Goal: Information Seeking & Learning: Learn about a topic

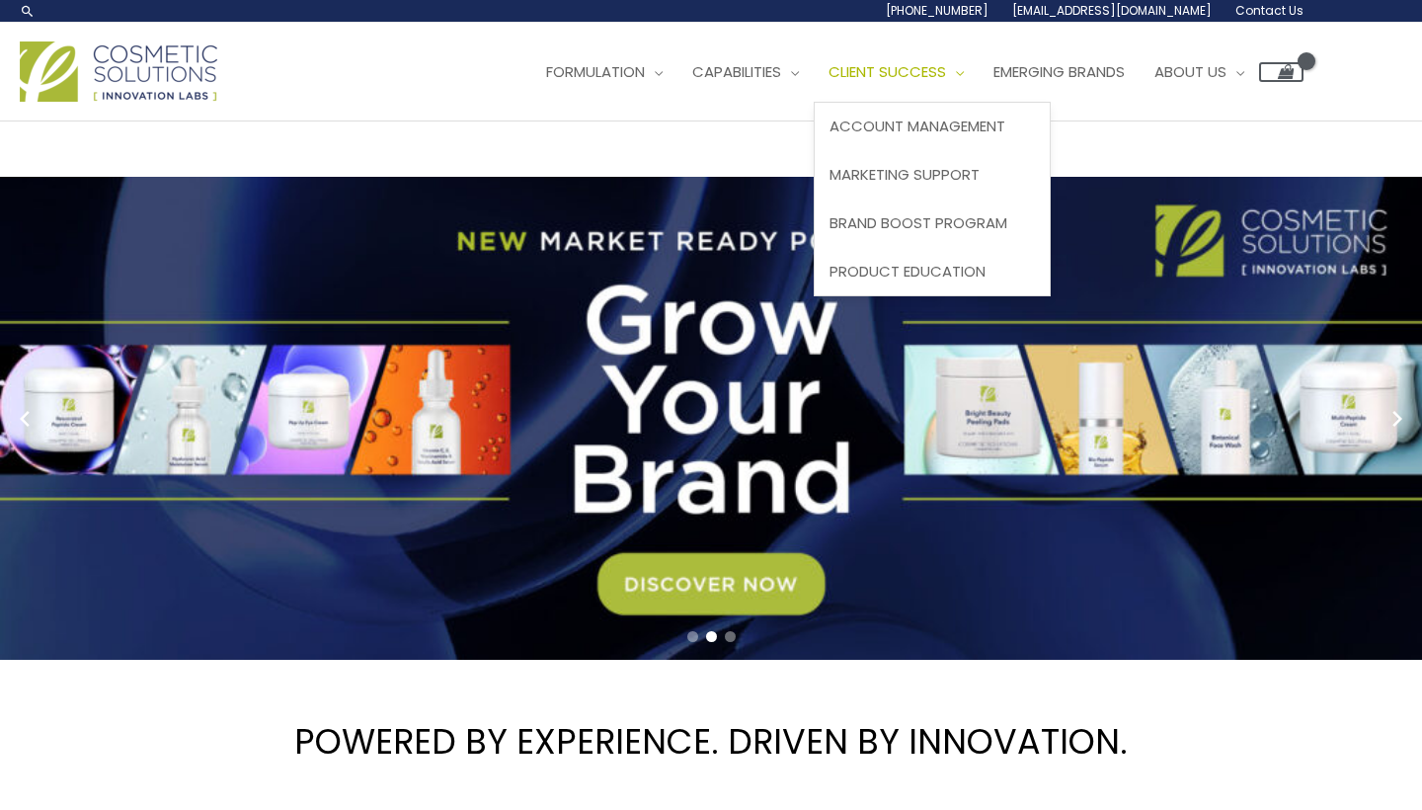
click at [930, 73] on span "Client Success" at bounding box center [888, 71] width 118 height 21
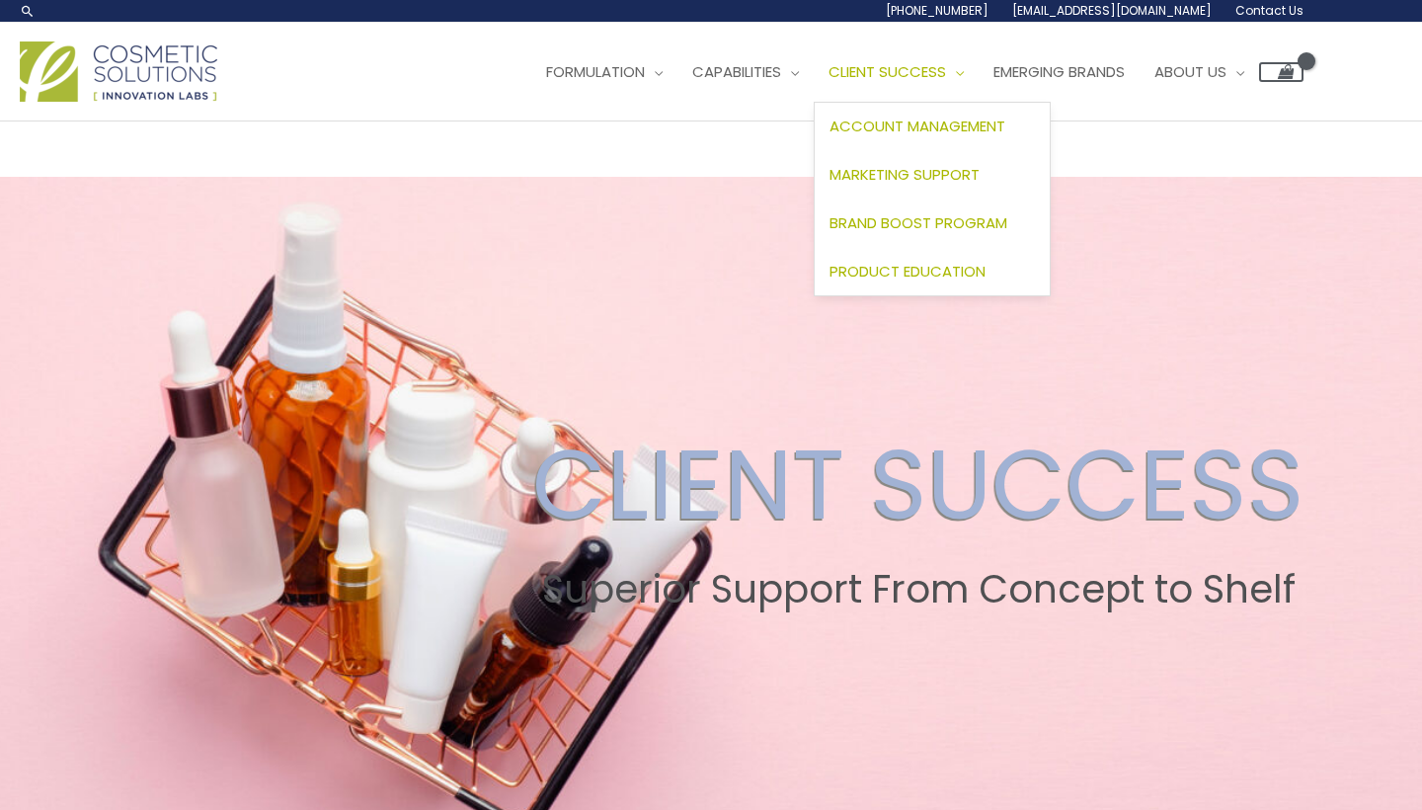
click at [936, 264] on span "Product Education" at bounding box center [908, 271] width 156 height 21
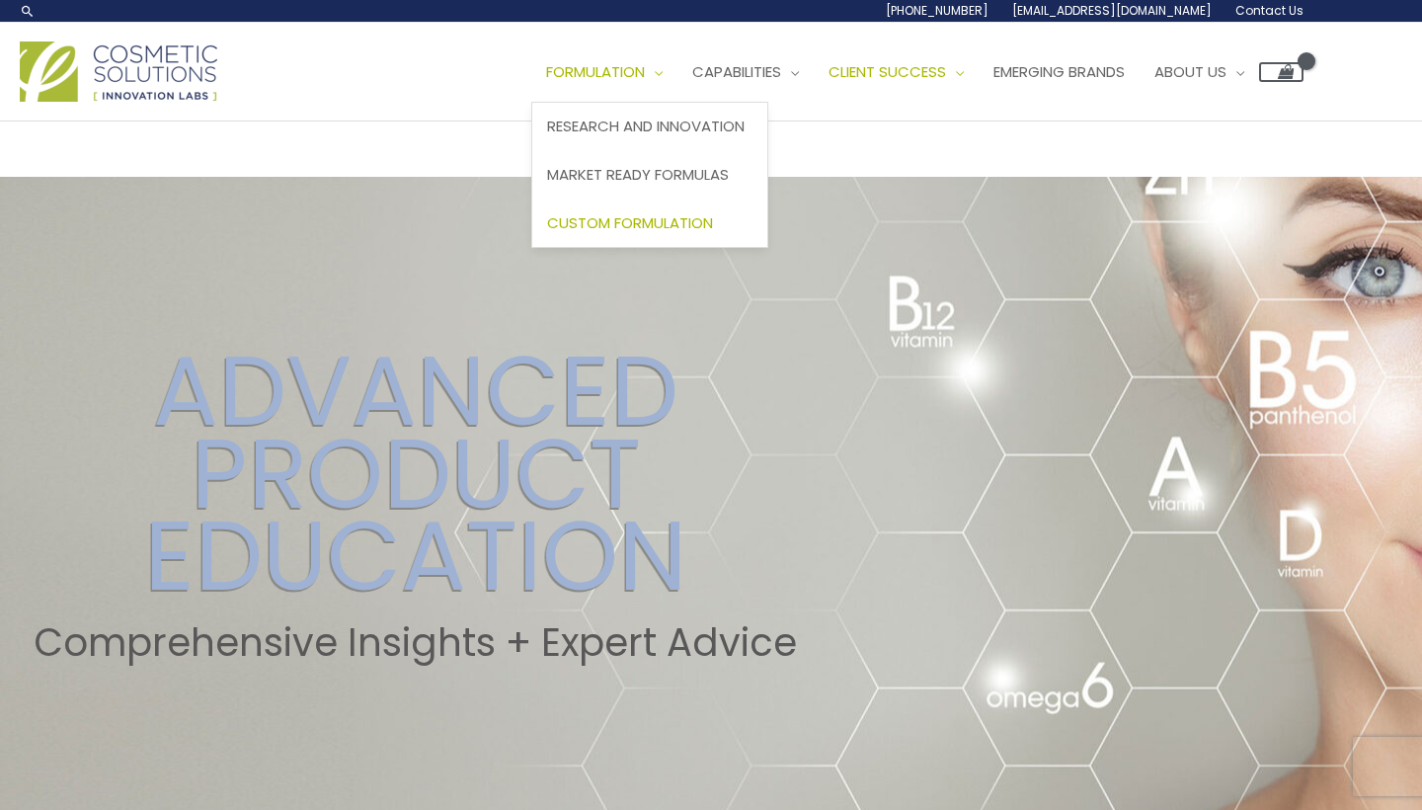
click at [664, 216] on span "Custom Formulation" at bounding box center [630, 222] width 166 height 21
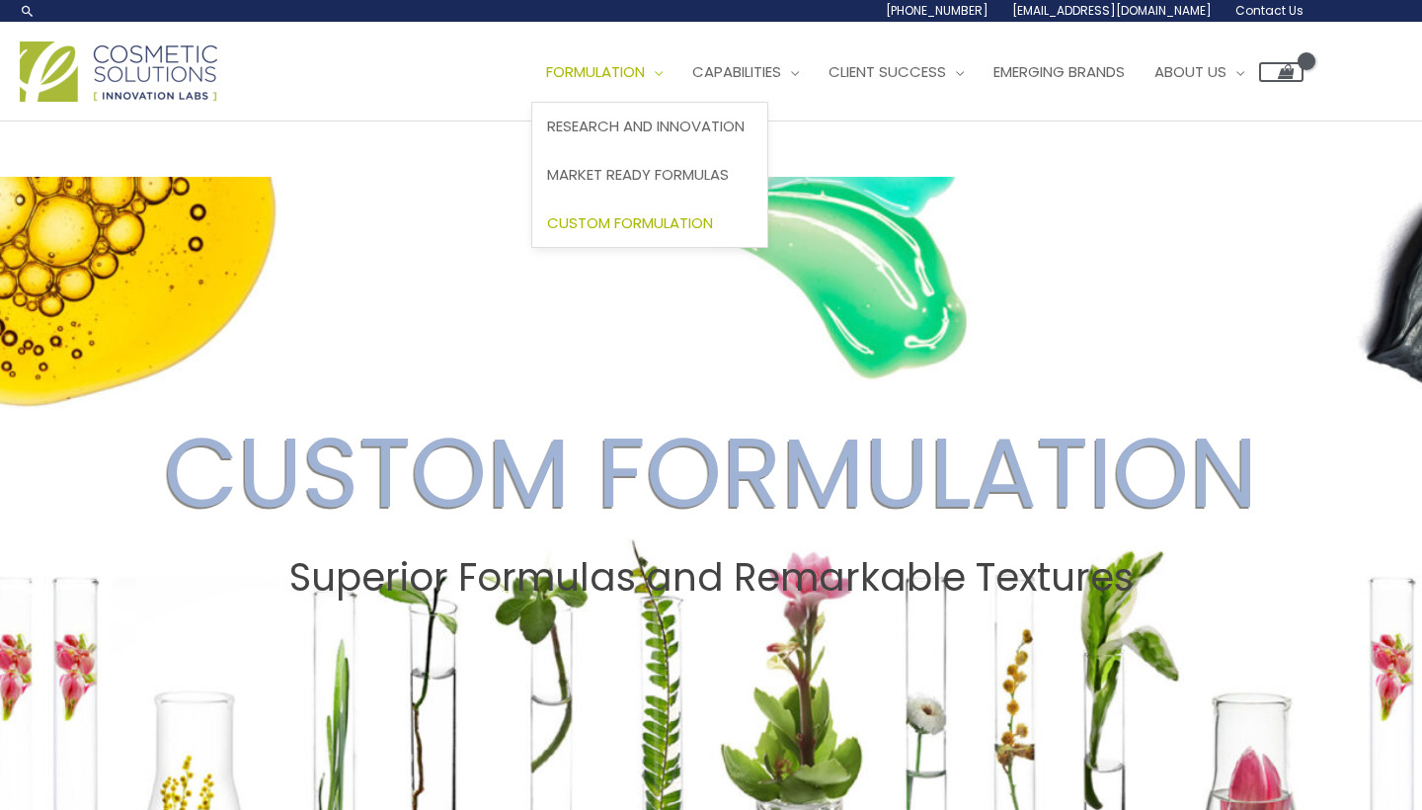
click at [632, 80] on span "Formulation" at bounding box center [595, 71] width 99 height 21
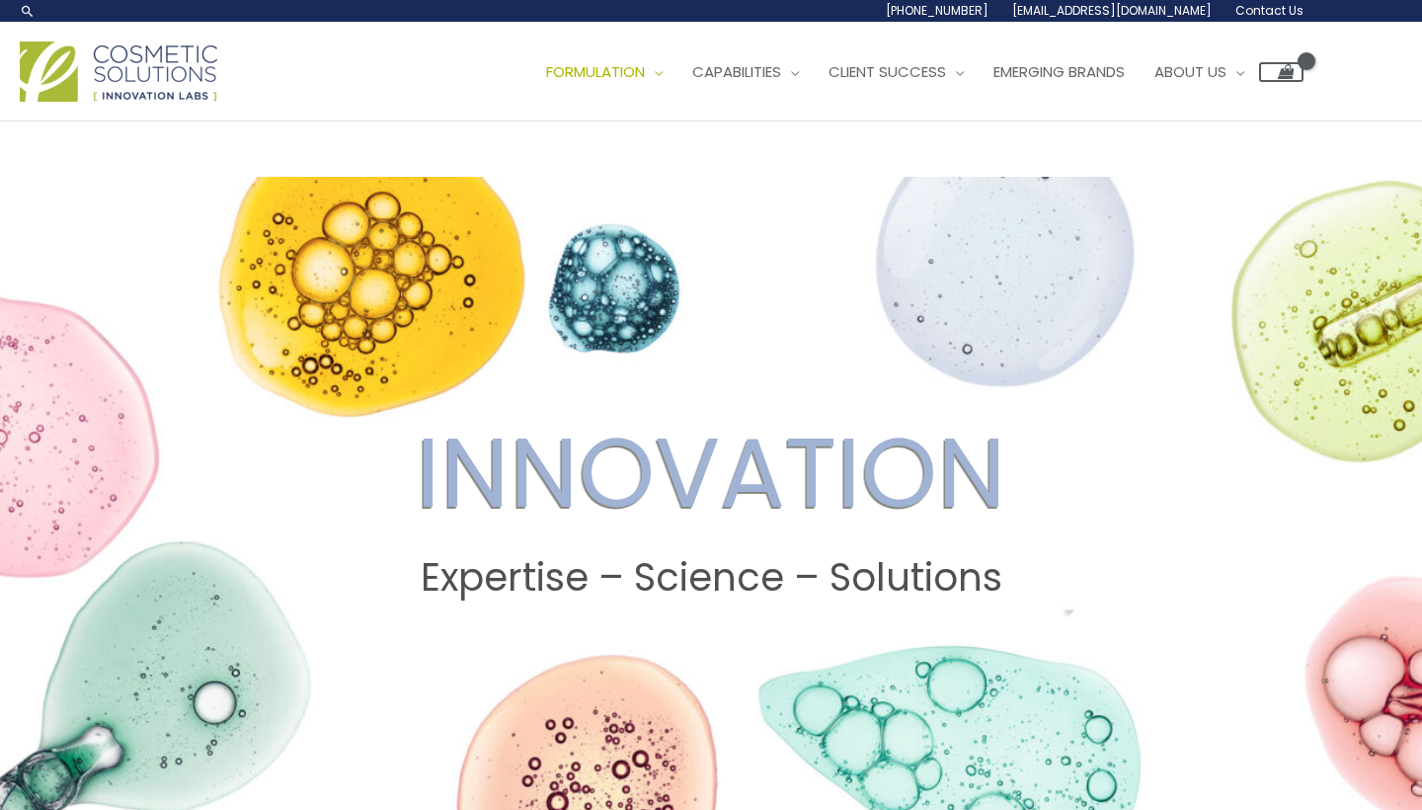
click at [632, 80] on span "Formulation" at bounding box center [595, 71] width 99 height 21
click at [634, 72] on span "Formulation" at bounding box center [595, 71] width 99 height 21
click at [635, 76] on span "Formulation" at bounding box center [595, 71] width 99 height 21
click at [655, 168] on span "Market Ready Formulas" at bounding box center [638, 174] width 182 height 21
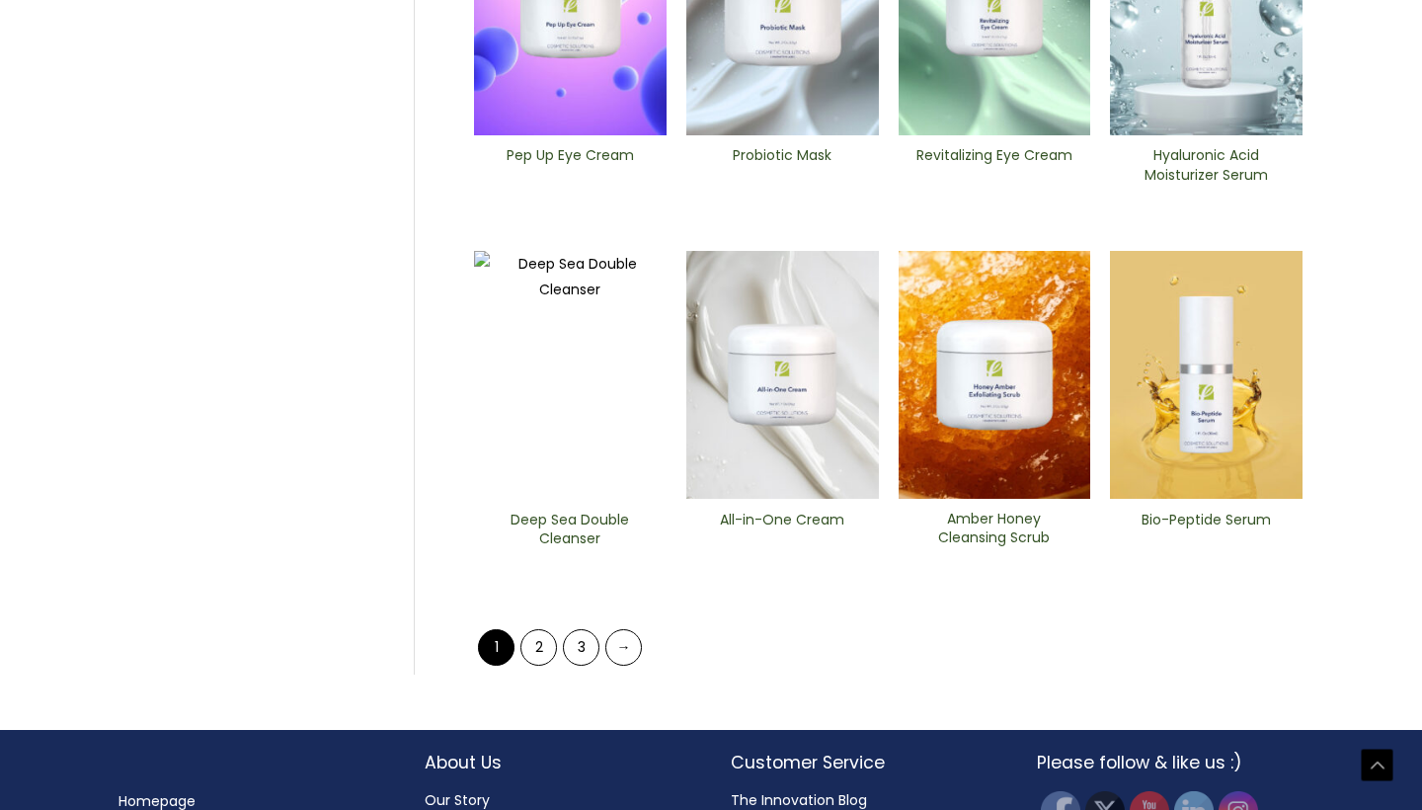
scroll to position [775, 0]
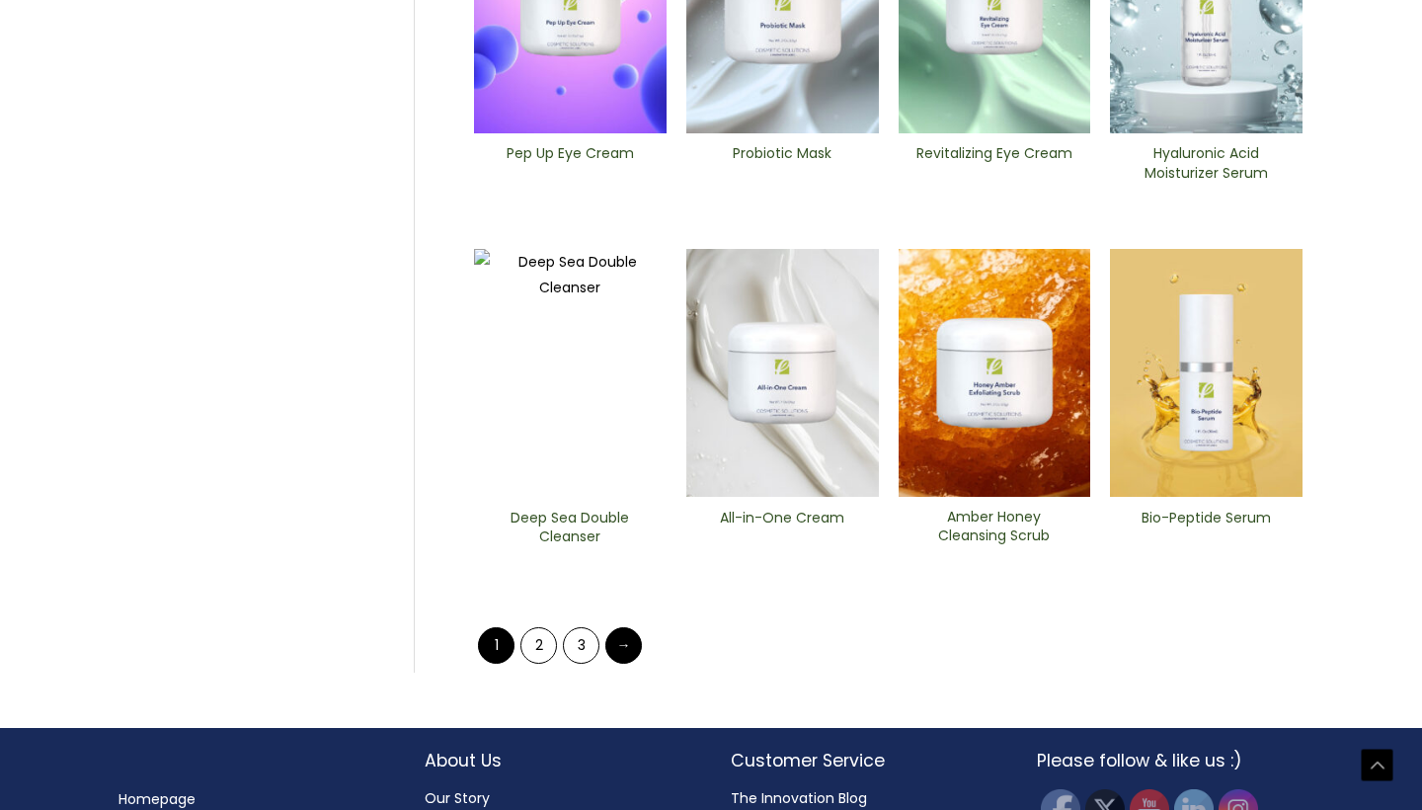
click at [619, 627] on link "→" at bounding box center [623, 645] width 37 height 37
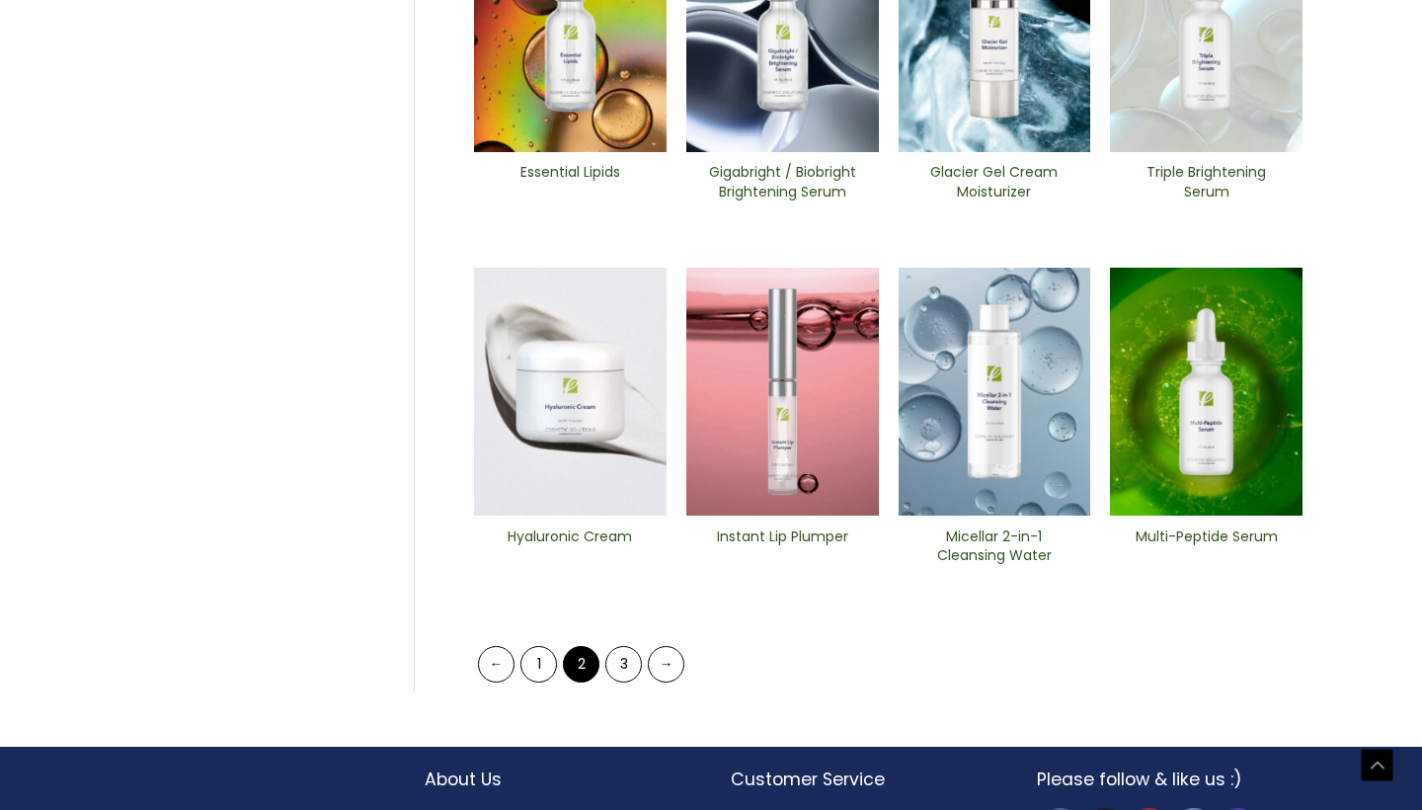
scroll to position [770, 0]
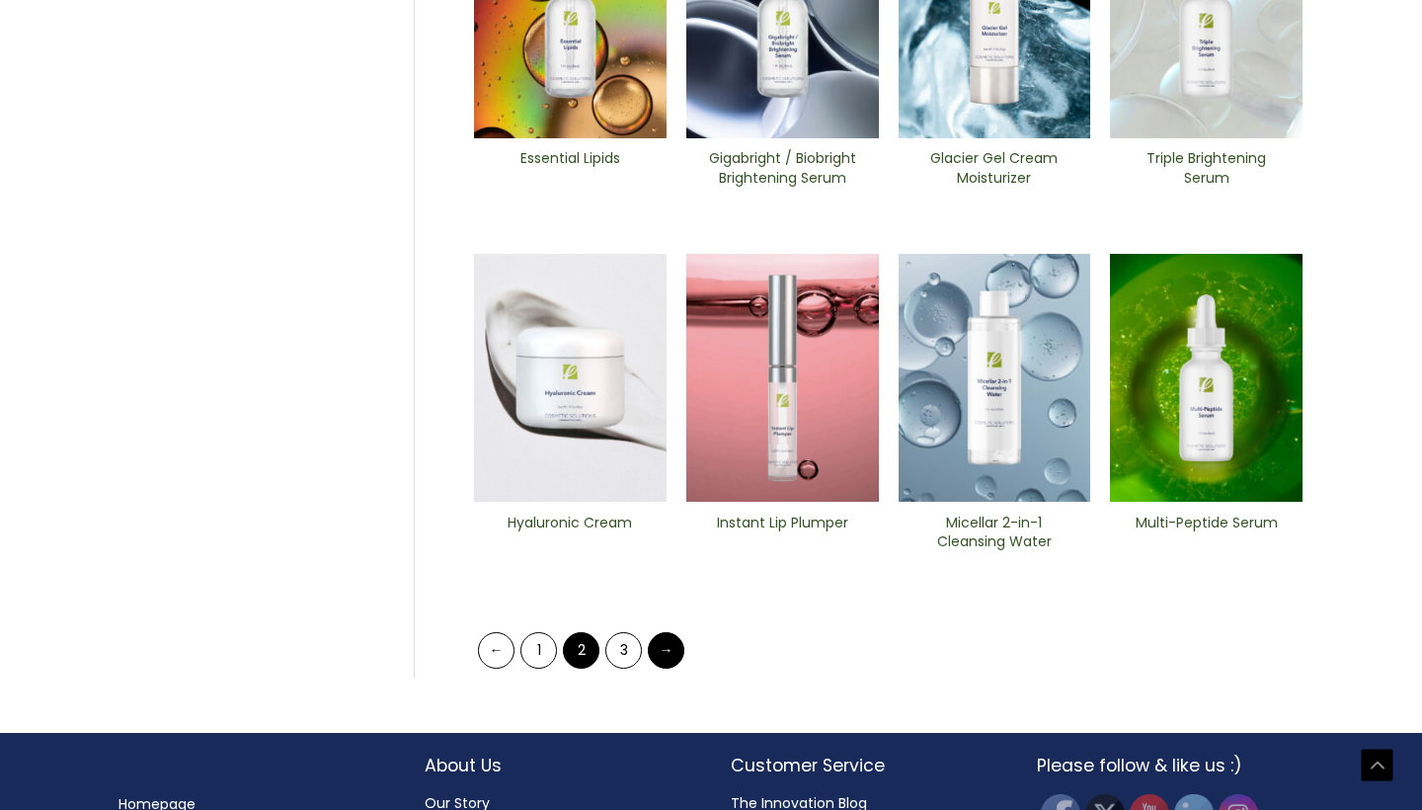
click at [672, 632] on link "→" at bounding box center [666, 650] width 37 height 37
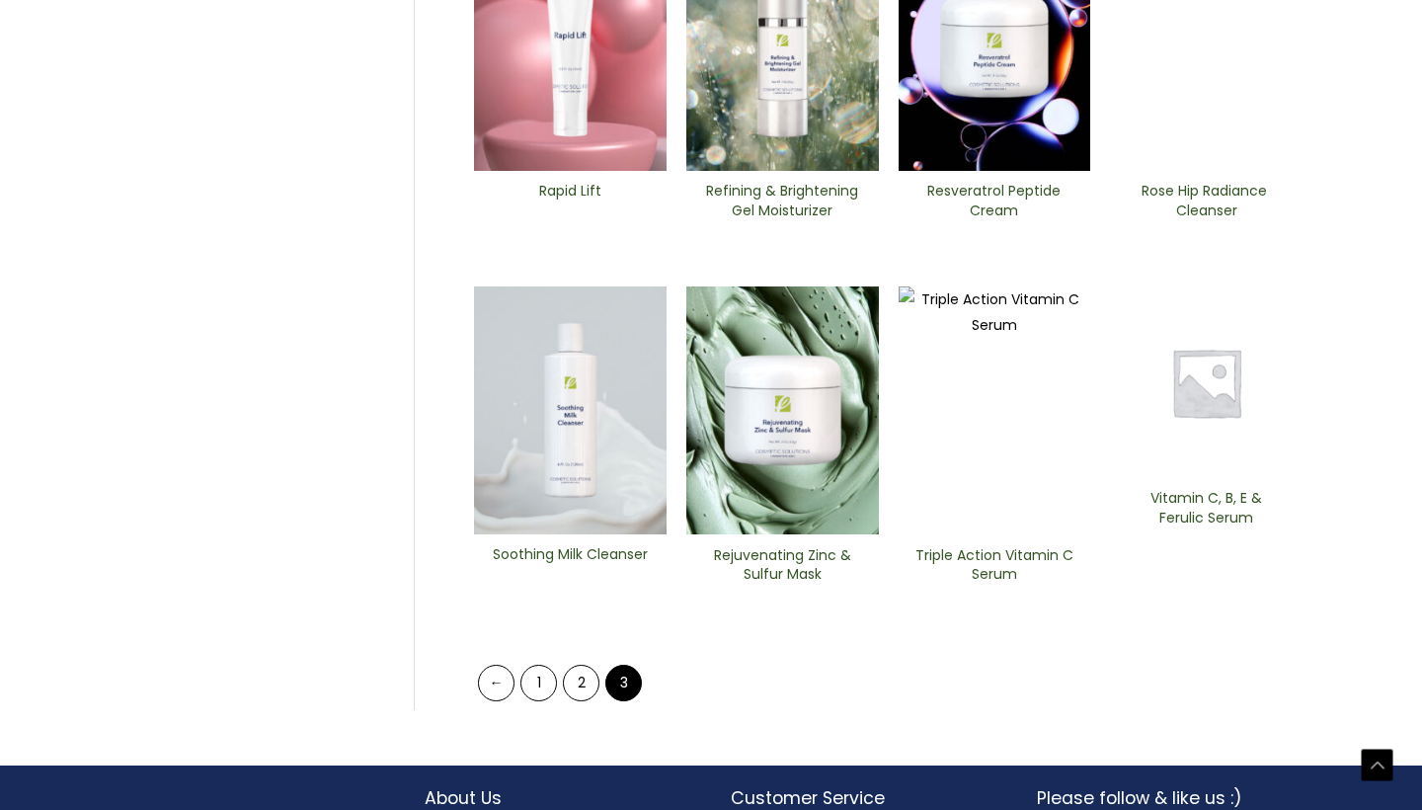
scroll to position [740, 0]
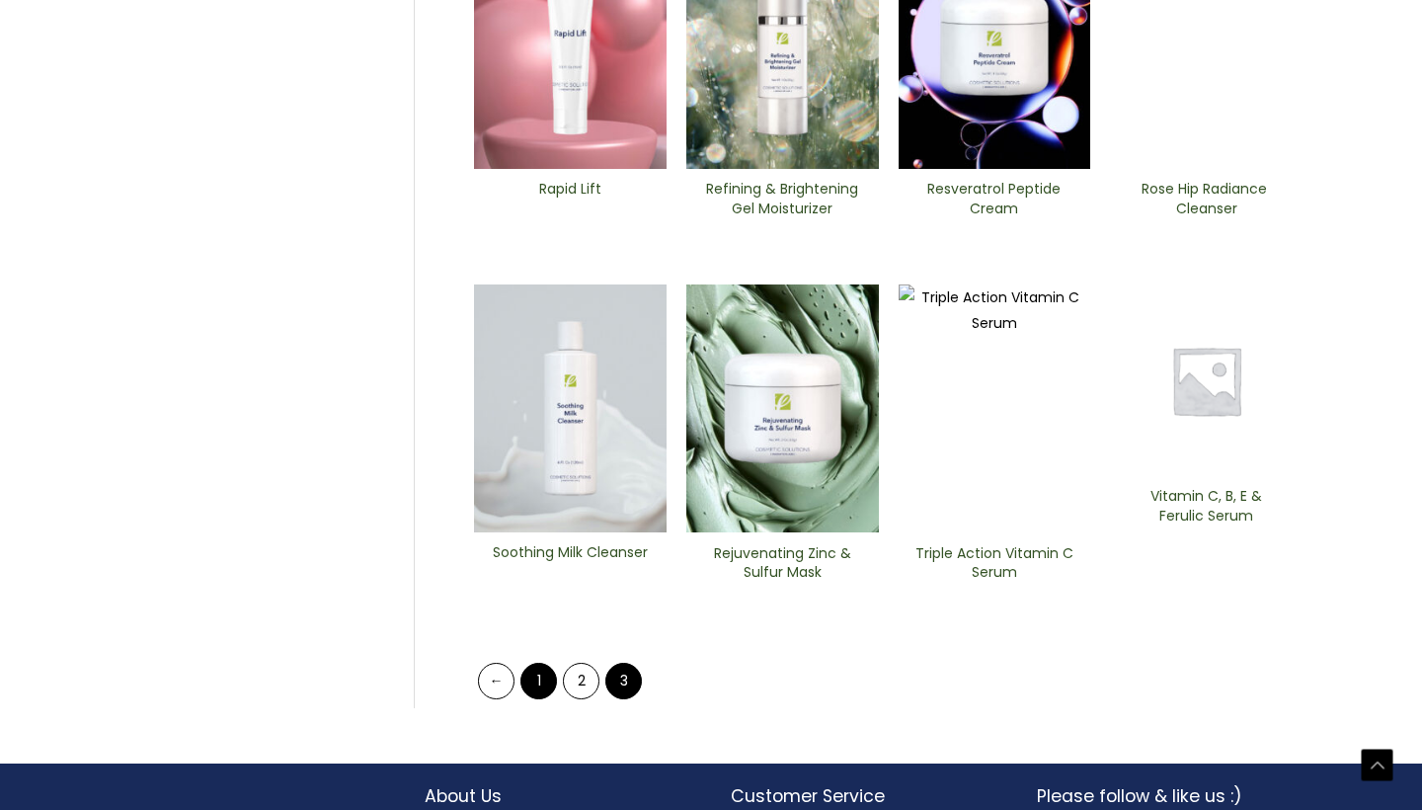
click at [537, 663] on link "1" at bounding box center [538, 681] width 37 height 37
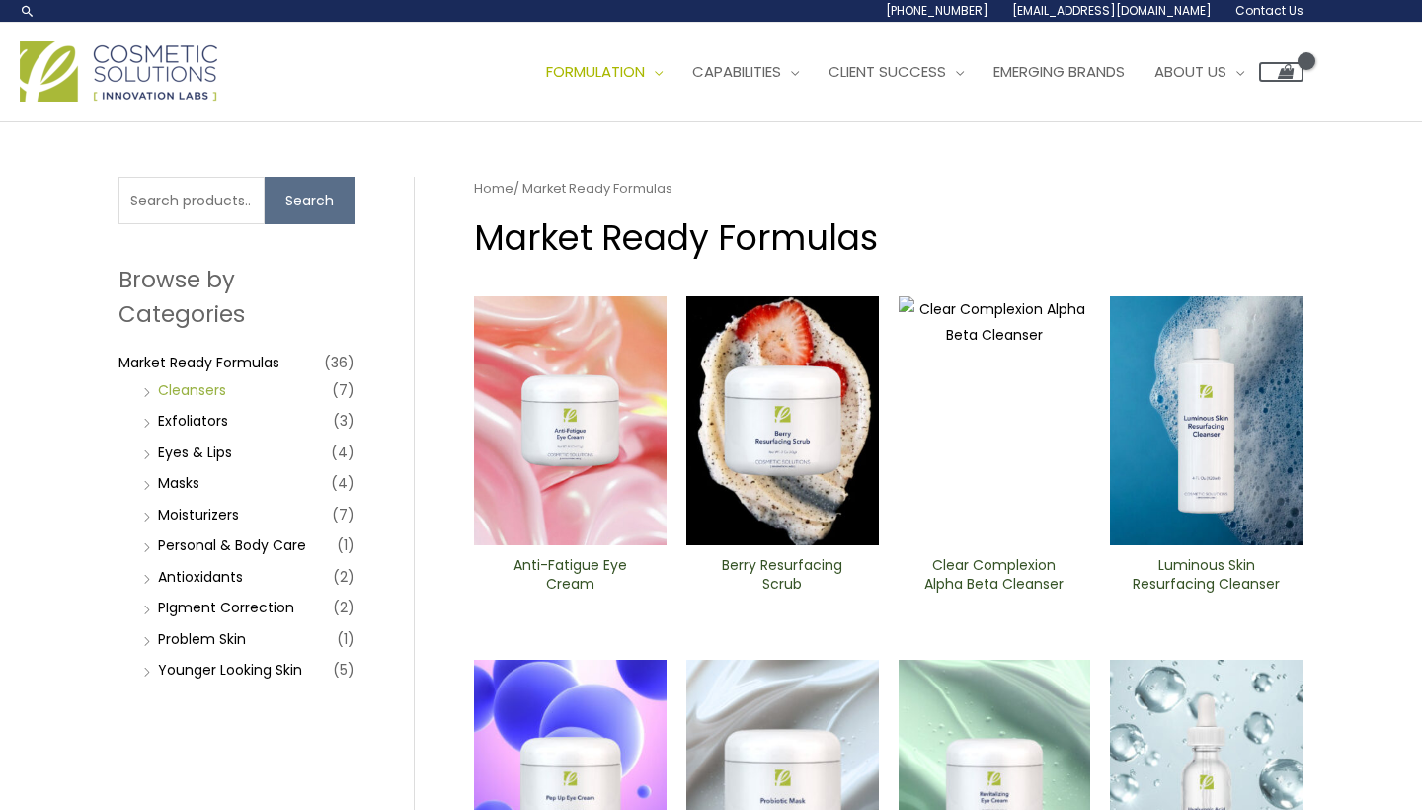
click at [213, 386] on link "Cleansers" at bounding box center [192, 390] width 68 height 20
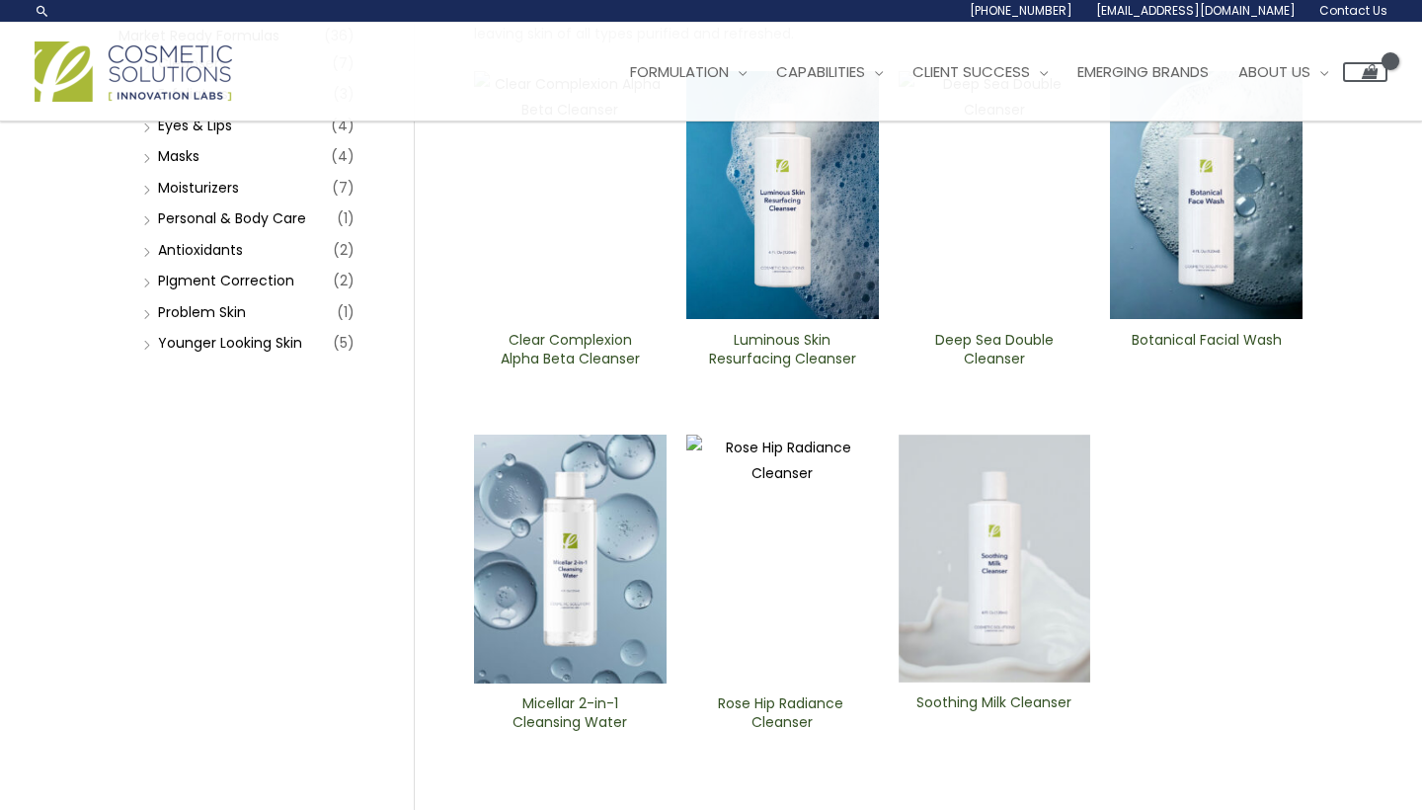
scroll to position [220, 0]
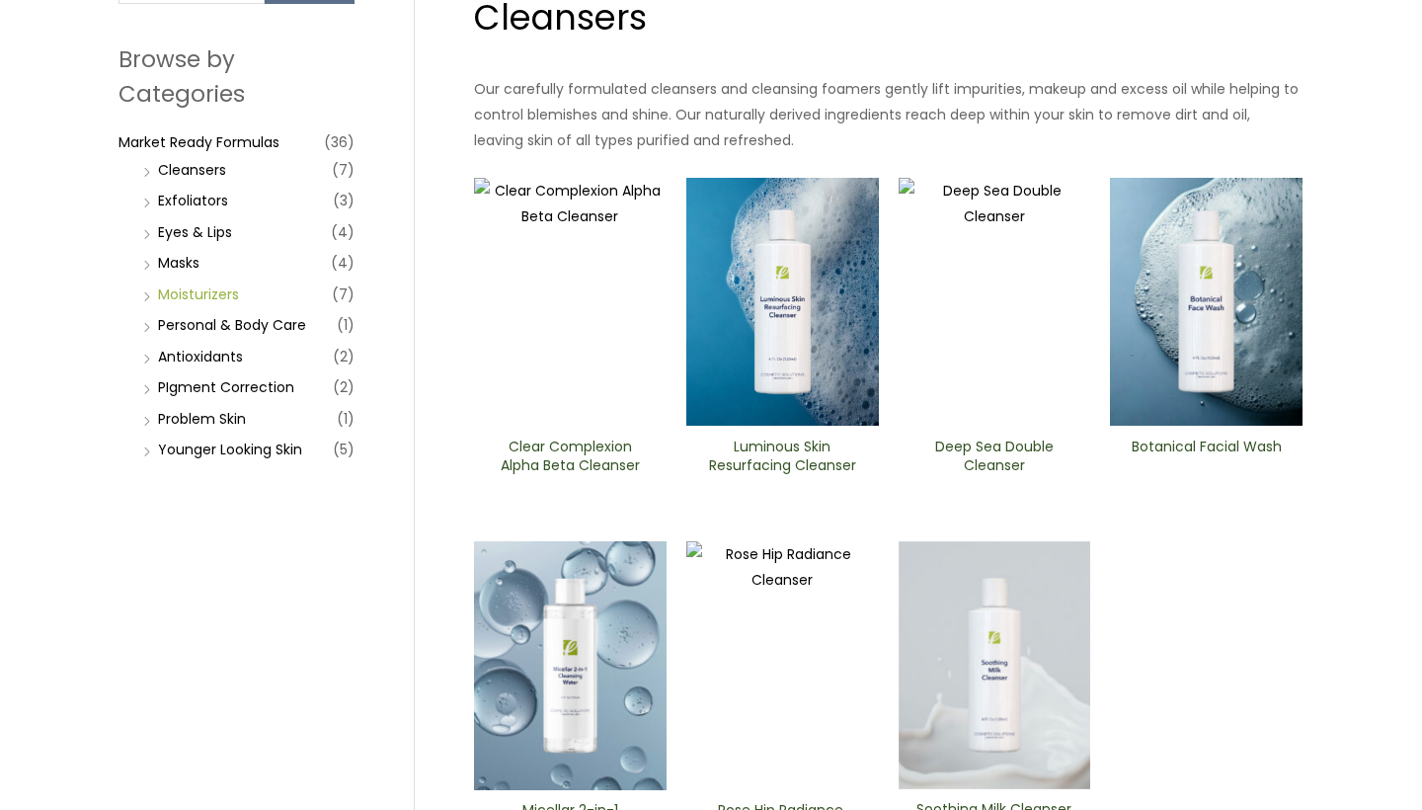
click at [212, 288] on link "Moisturizers" at bounding box center [198, 294] width 81 height 20
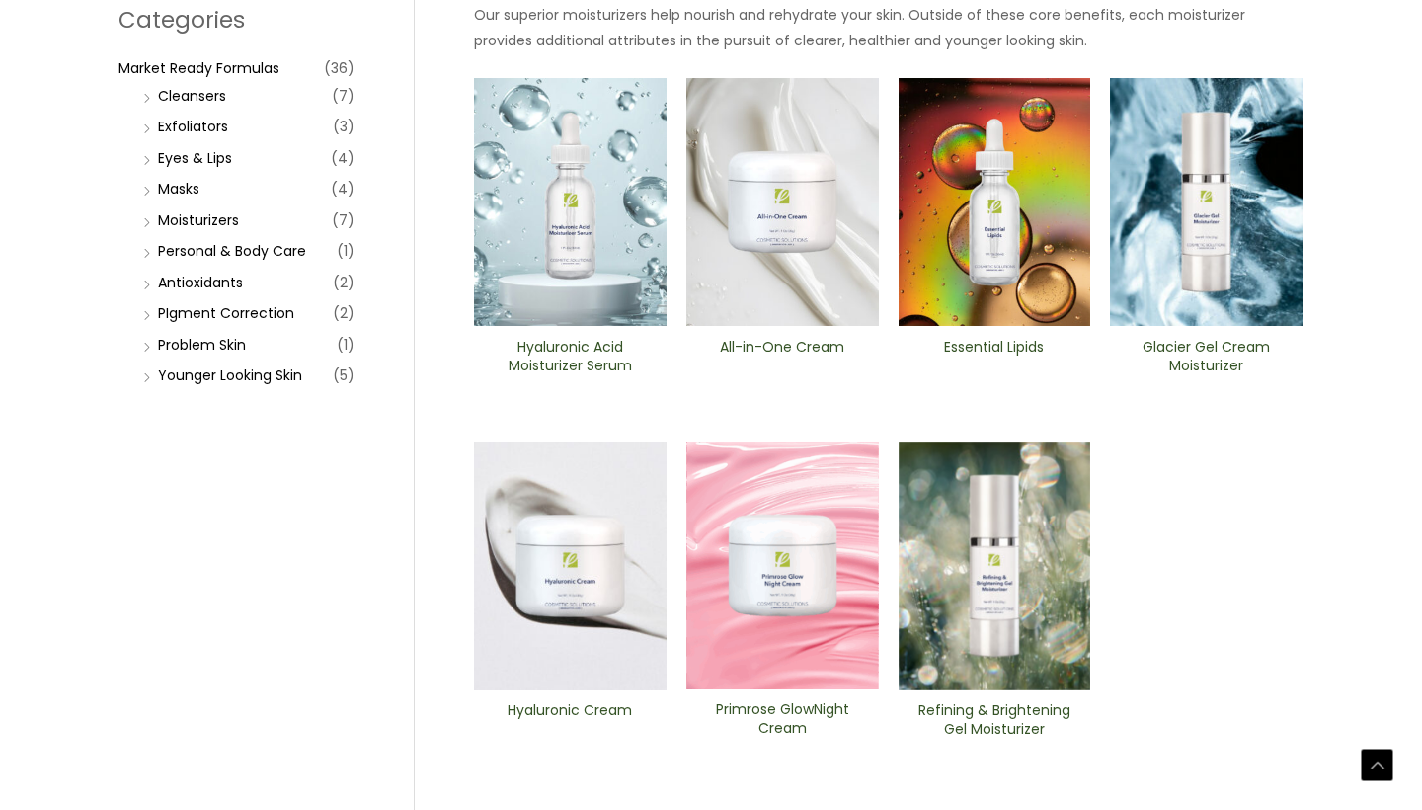
scroll to position [301, 0]
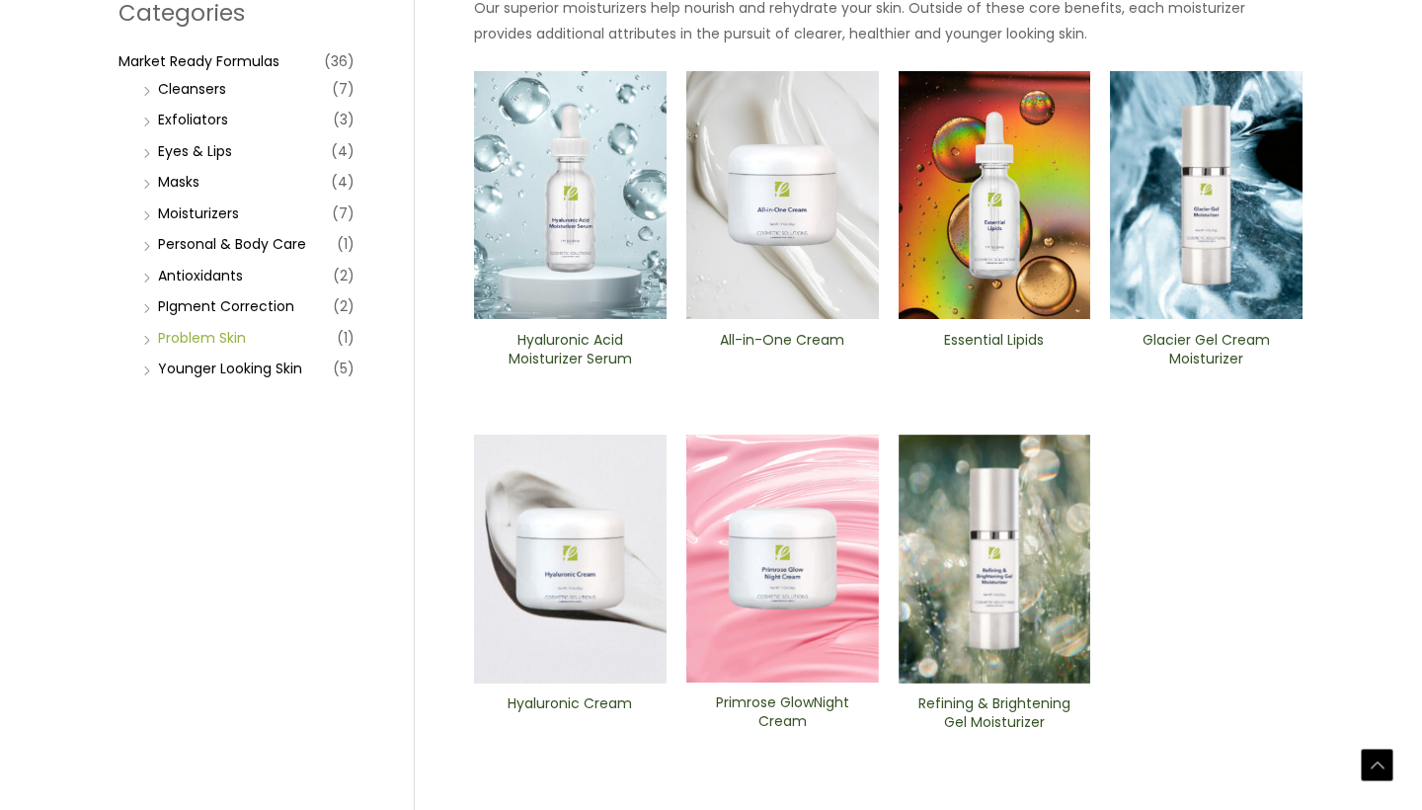
click at [243, 328] on link "Problem Skin" at bounding box center [202, 338] width 88 height 20
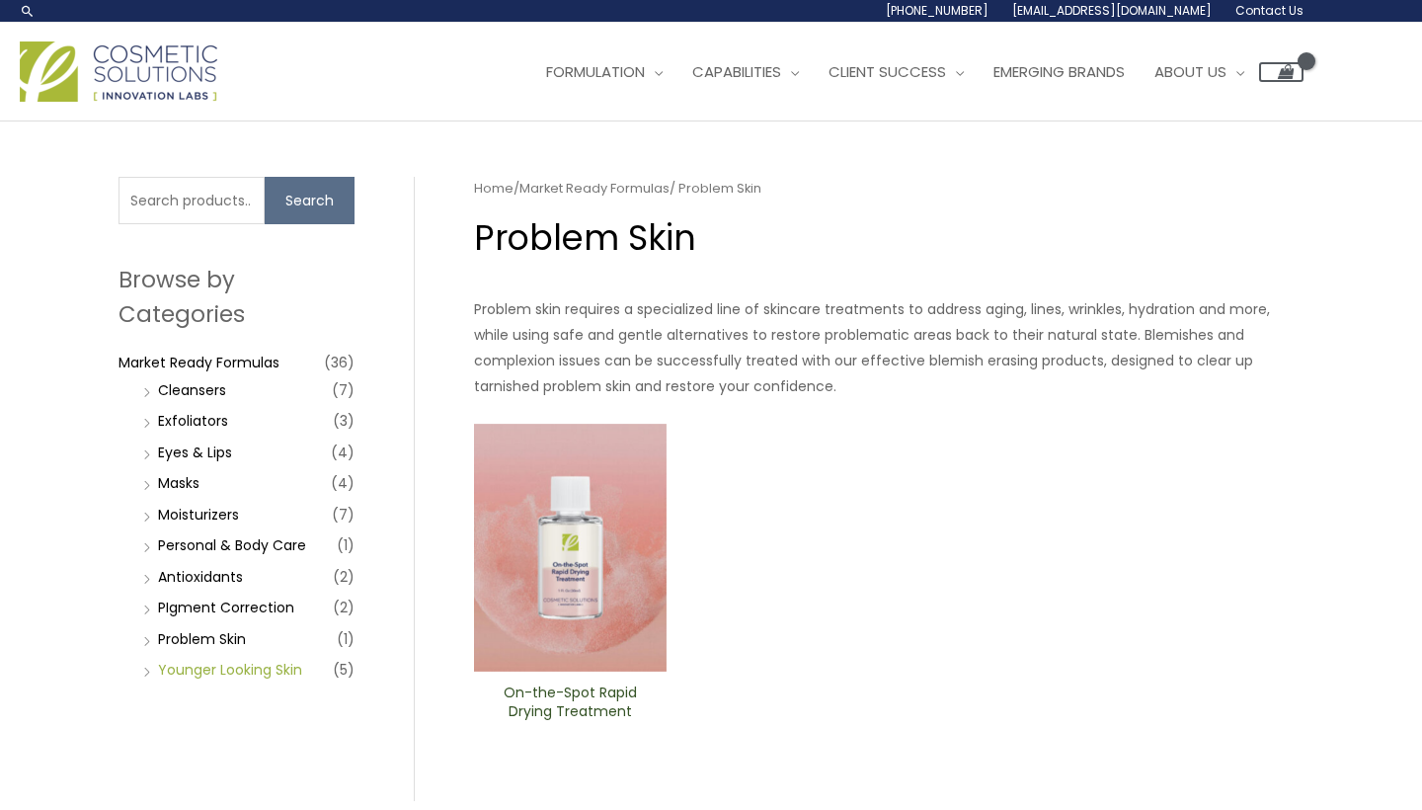
click at [266, 669] on link "Younger Looking Skin" at bounding box center [230, 670] width 144 height 20
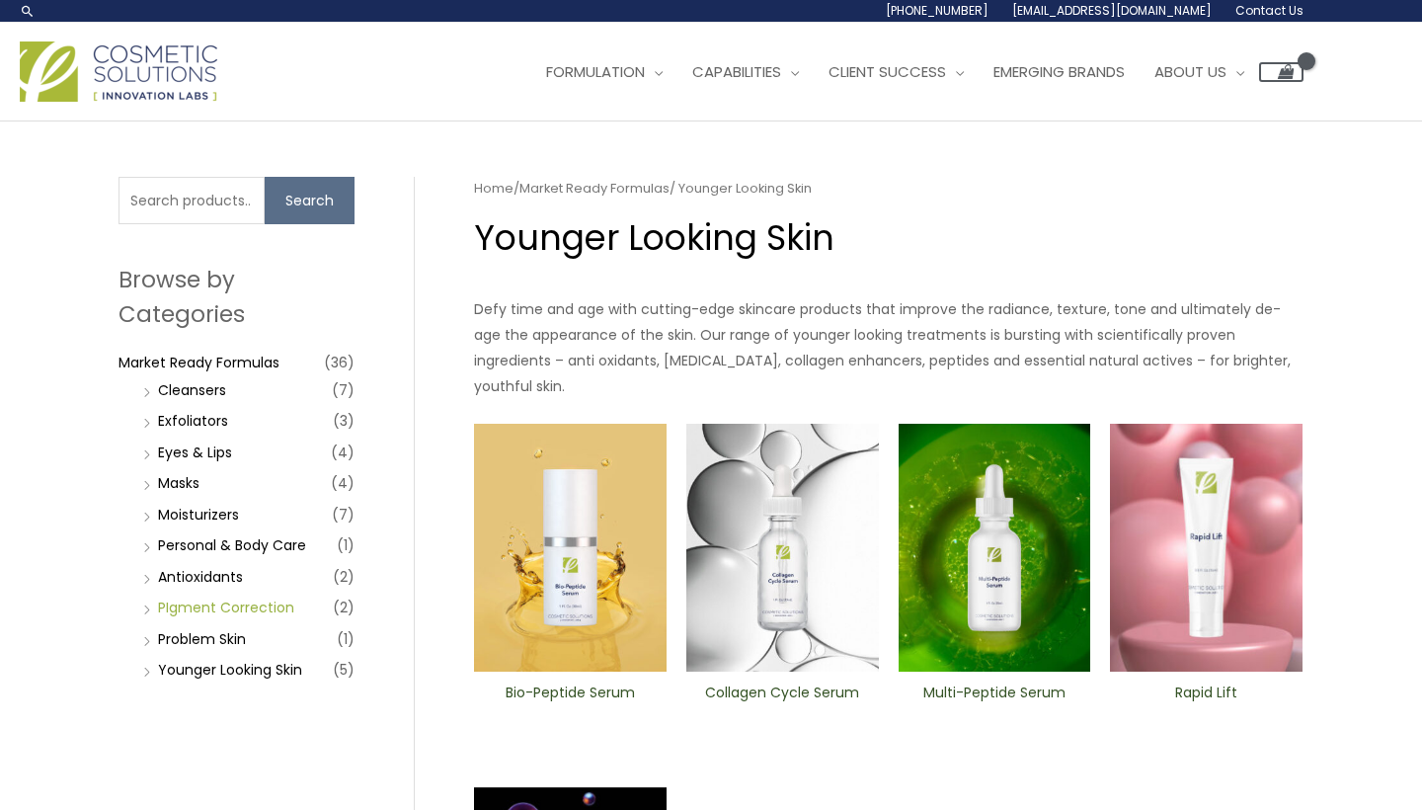
click at [231, 607] on link "PIgment Correction" at bounding box center [226, 608] width 136 height 20
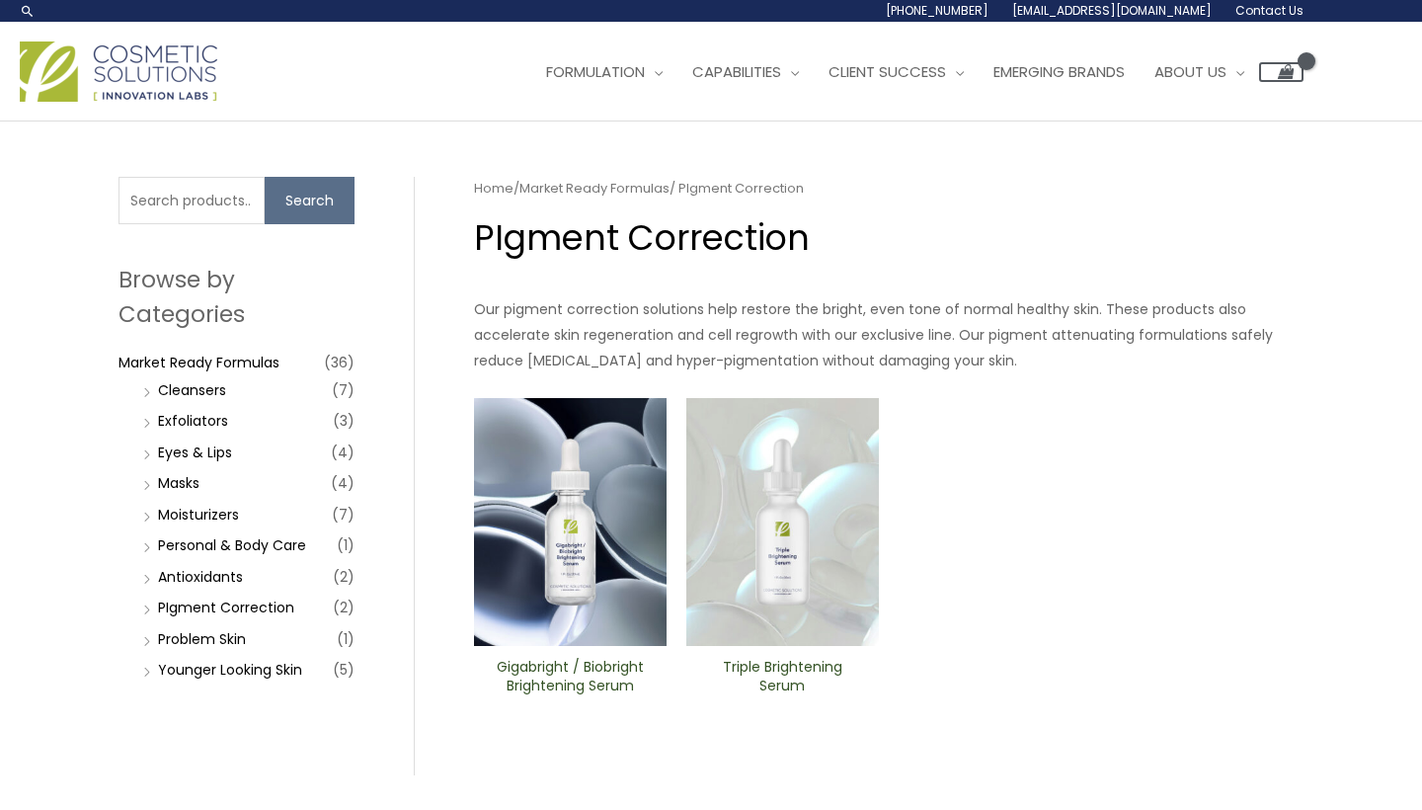
click at [846, 582] on img at bounding box center [782, 522] width 193 height 249
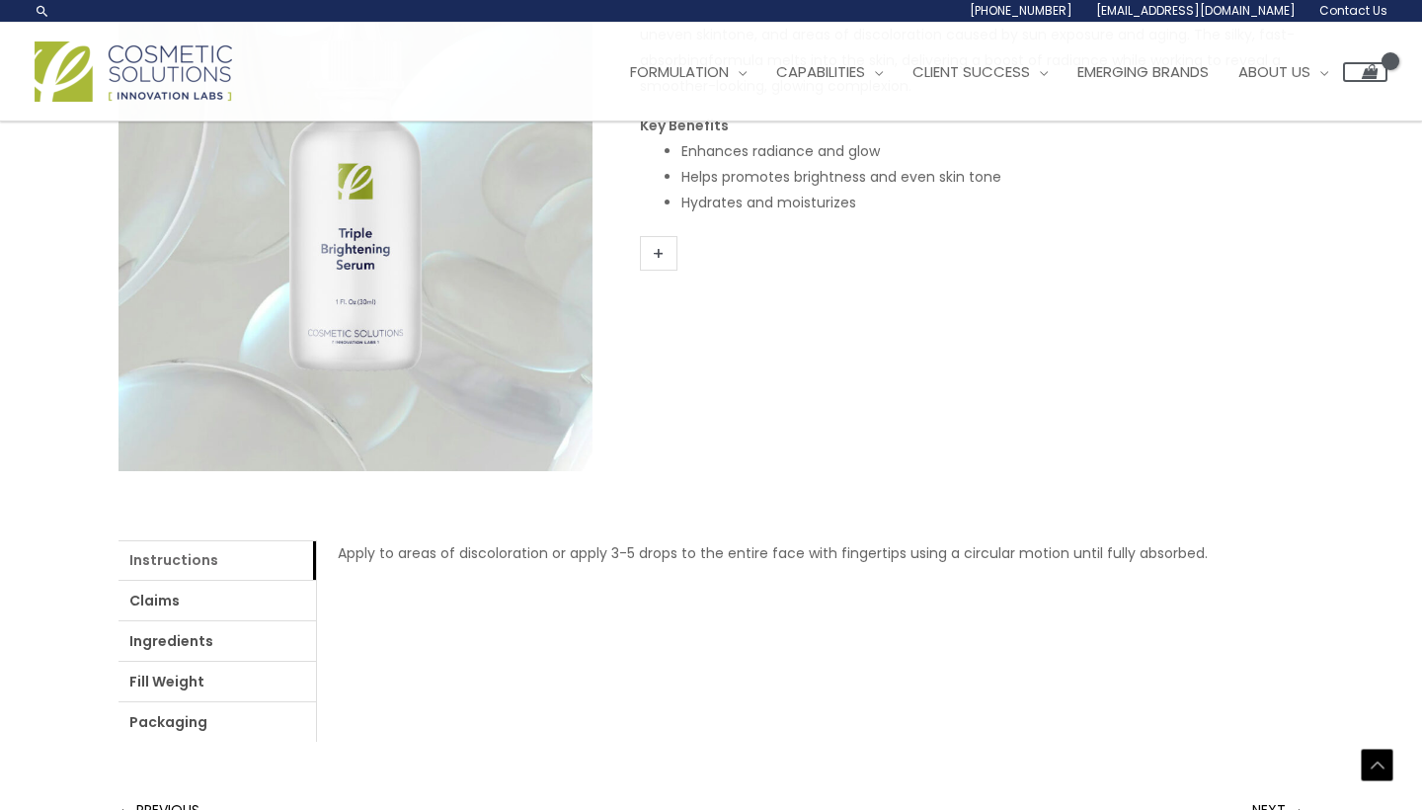
scroll to position [365, 0]
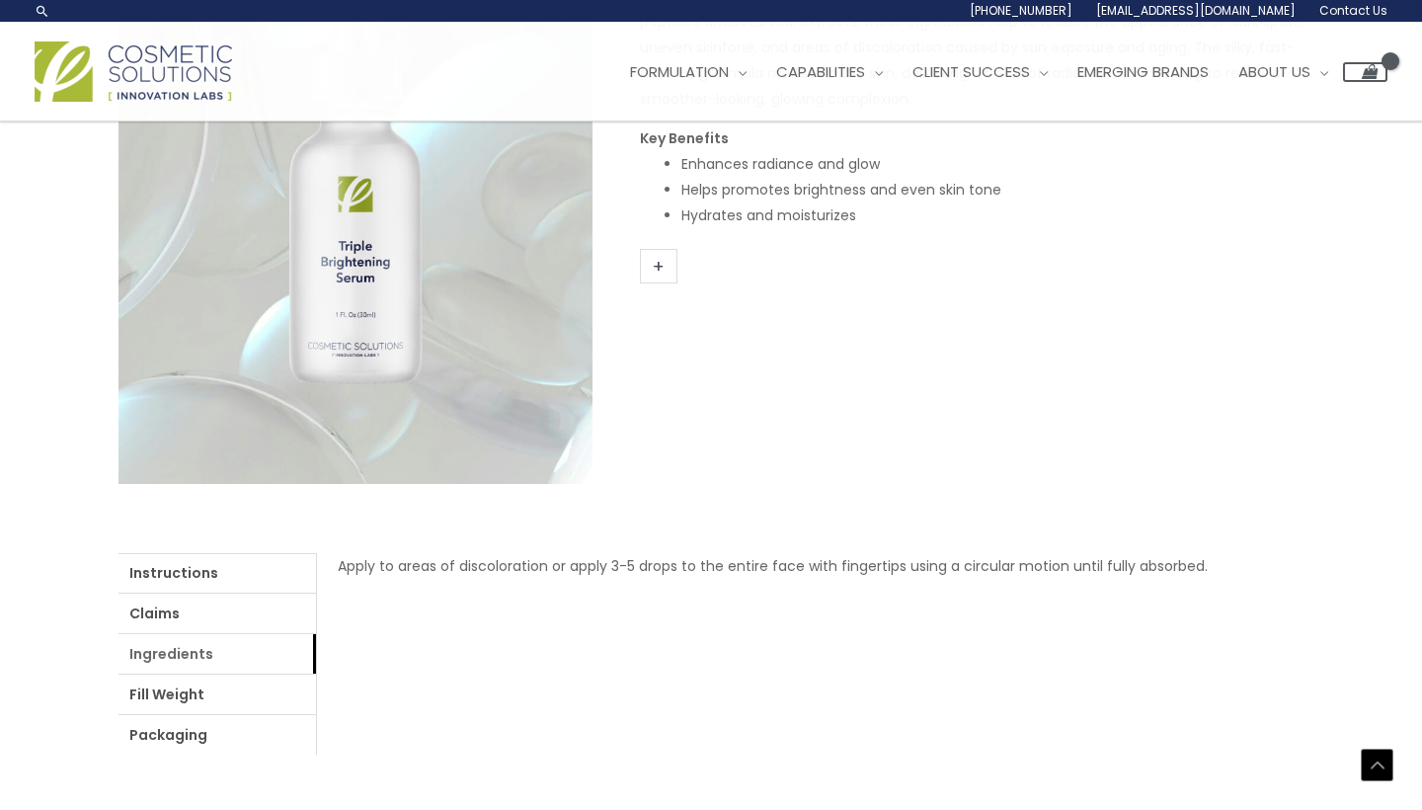
click at [183, 650] on link "Ingredients" at bounding box center [218, 654] width 198 height 40
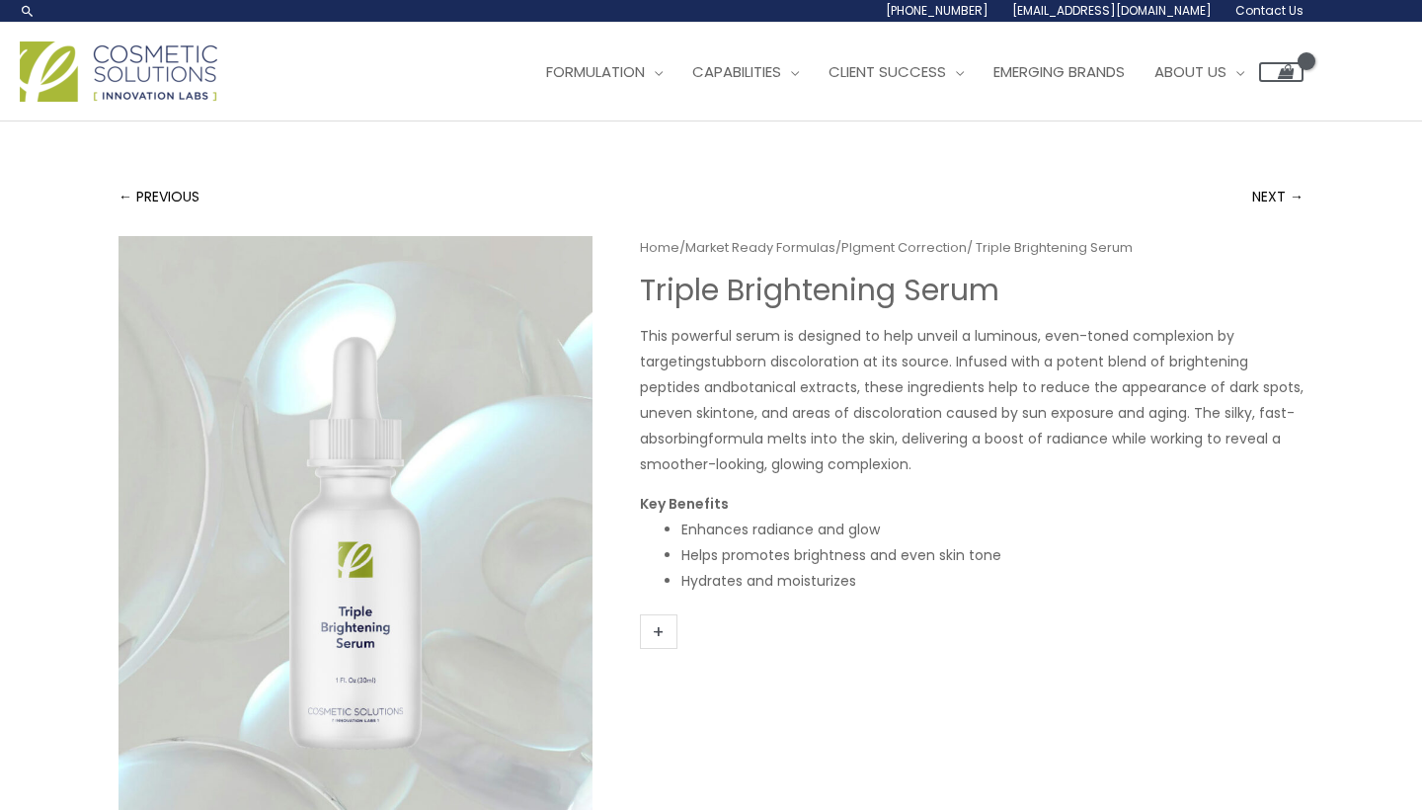
scroll to position [0, 0]
